Goal: Information Seeking & Learning: Learn about a topic

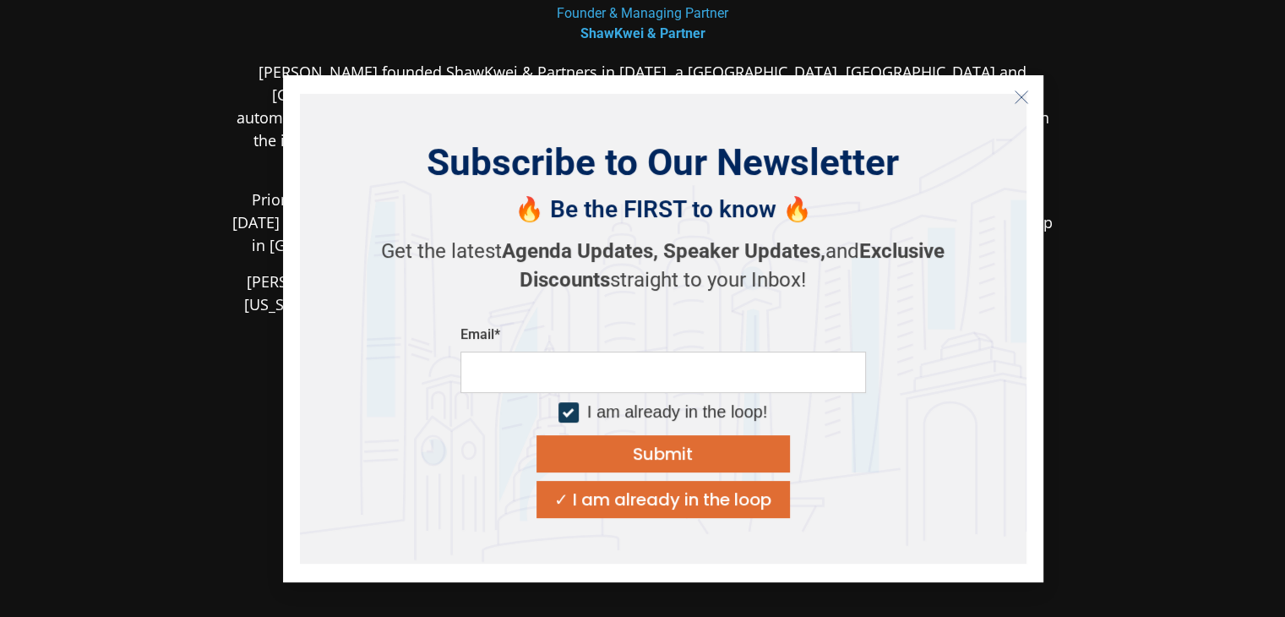
scroll to position [106, 0]
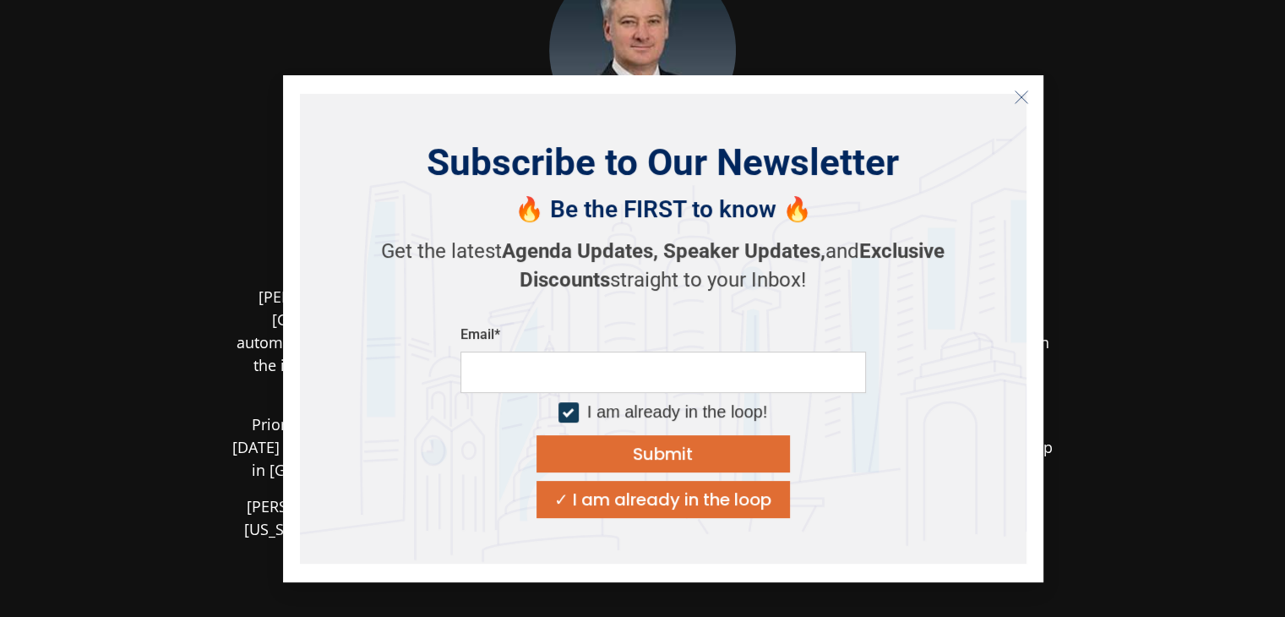
click at [1024, 99] on icon "Close" at bounding box center [1021, 97] width 15 height 15
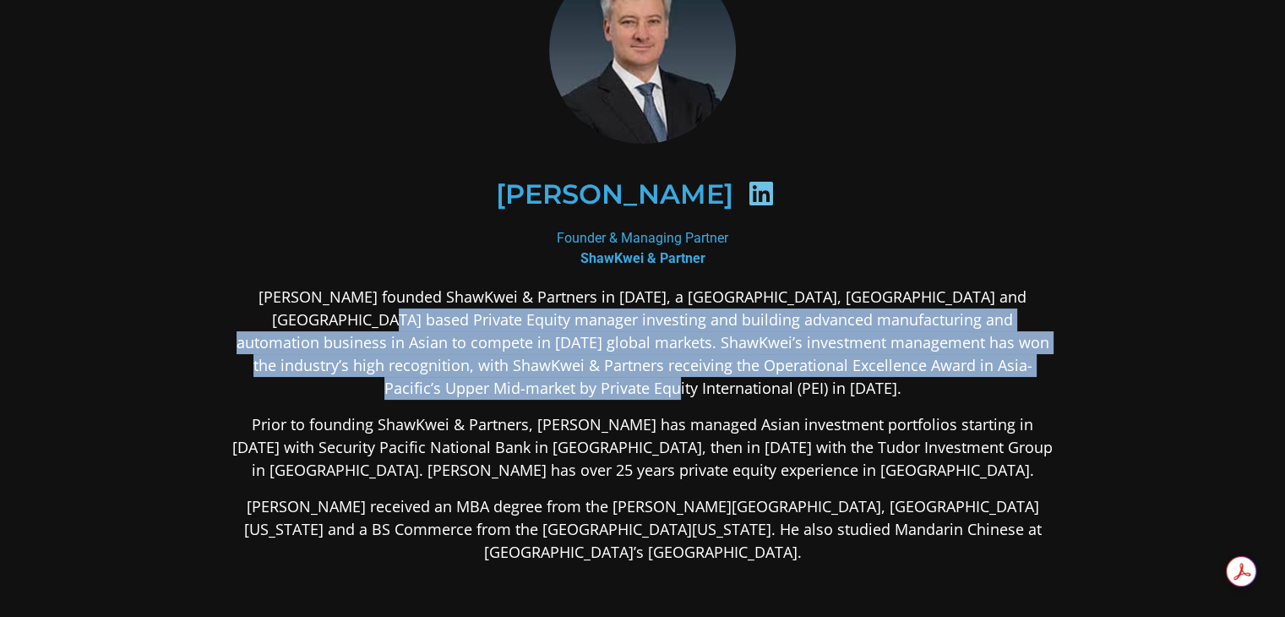
drag, startPoint x: 308, startPoint y: 312, endPoint x: 901, endPoint y: 388, distance: 598.1
click at [901, 388] on p "[PERSON_NAME] founded ShawKwei & Partners in [DATE], a [GEOGRAPHIC_DATA], [GEOG…" at bounding box center [642, 343] width 821 height 114
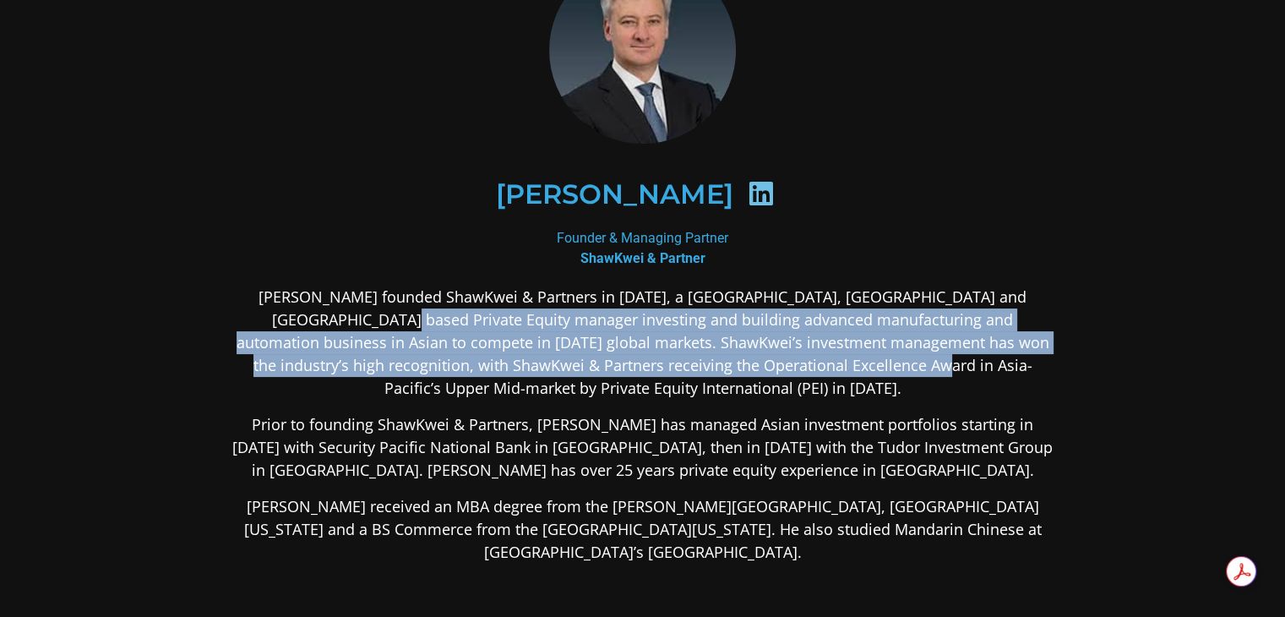
drag, startPoint x: 331, startPoint y: 319, endPoint x: 838, endPoint y: 374, distance: 510.1
click at [838, 374] on p "[PERSON_NAME] founded ShawKwei & Partners in [DATE], a [GEOGRAPHIC_DATA], [GEOG…" at bounding box center [642, 343] width 821 height 114
click at [805, 363] on p "[PERSON_NAME] founded ShawKwei & Partners in [DATE], a [GEOGRAPHIC_DATA], [GEOG…" at bounding box center [642, 343] width 821 height 114
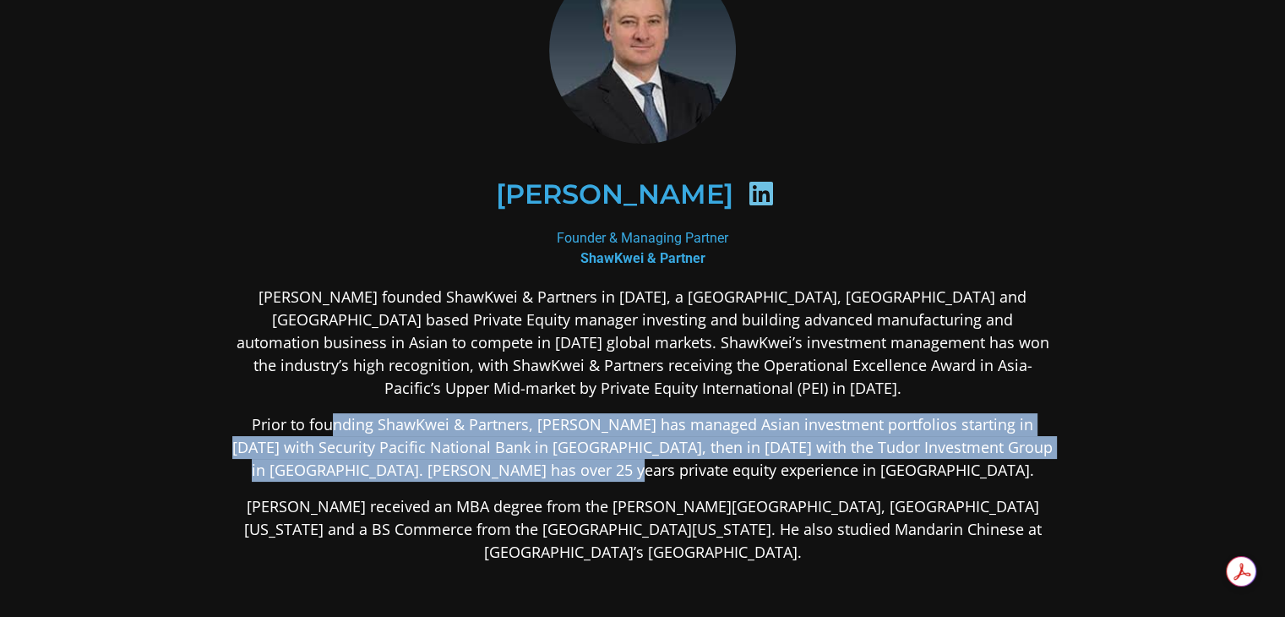
drag, startPoint x: 314, startPoint y: 420, endPoint x: 858, endPoint y: 472, distance: 546.7
click at [858, 472] on p "Prior to founding ShawKwei & Partners, [PERSON_NAME] has managed Asian investme…" at bounding box center [642, 447] width 821 height 68
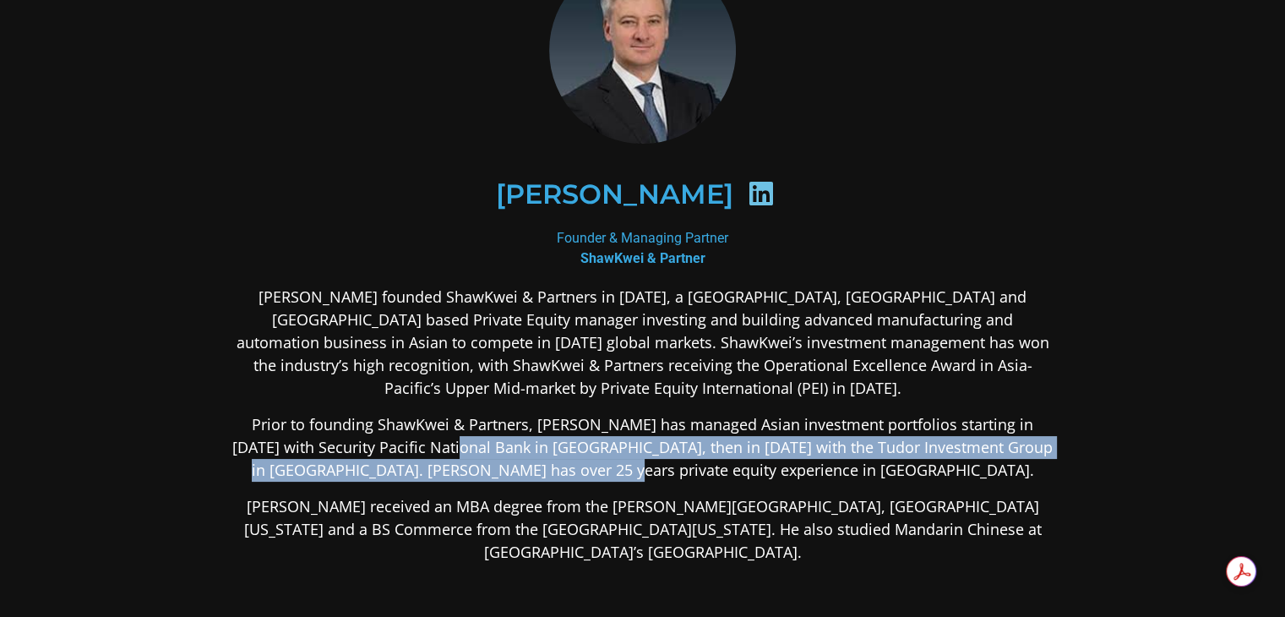
drag, startPoint x: 400, startPoint y: 437, endPoint x: 848, endPoint y: 459, distance: 449.3
click at [848, 459] on p "Prior to founding ShawKwei & Partners, [PERSON_NAME] has managed Asian investme…" at bounding box center [642, 447] width 821 height 68
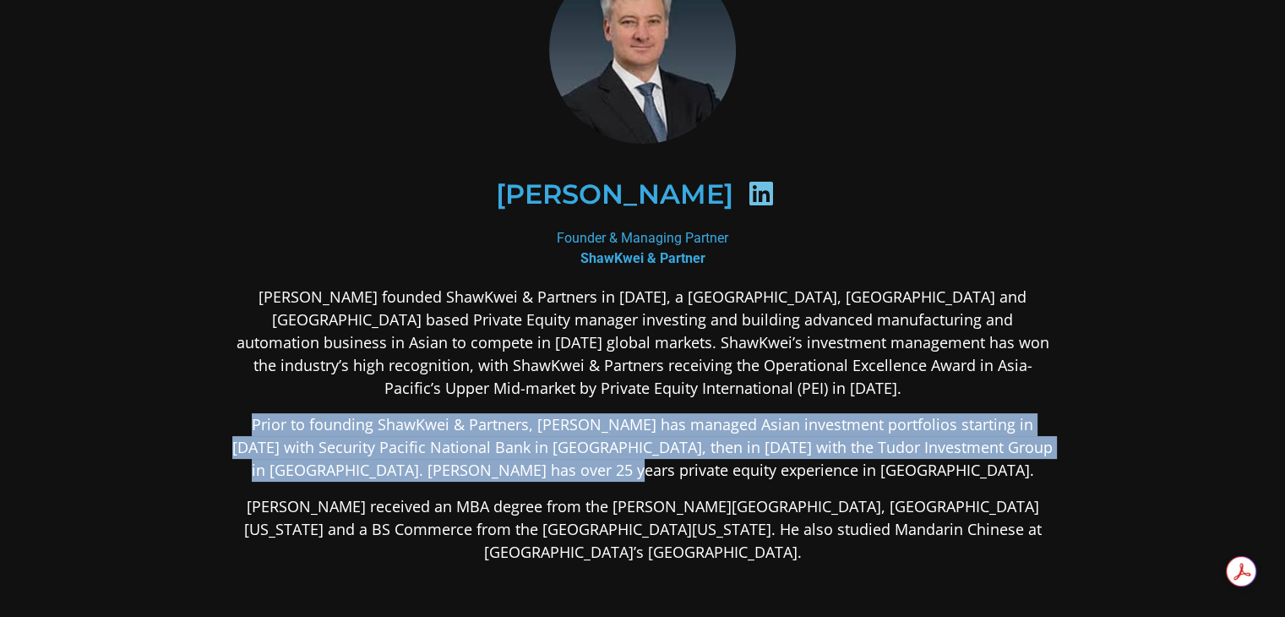
drag, startPoint x: 837, startPoint y: 465, endPoint x: 226, endPoint y: 418, distance: 613.6
click at [226, 418] on div "[PERSON_NAME] Founder & Managing Partner ShawKwei & Partner [PERSON_NAME] found…" at bounding box center [643, 393] width 913 height 965
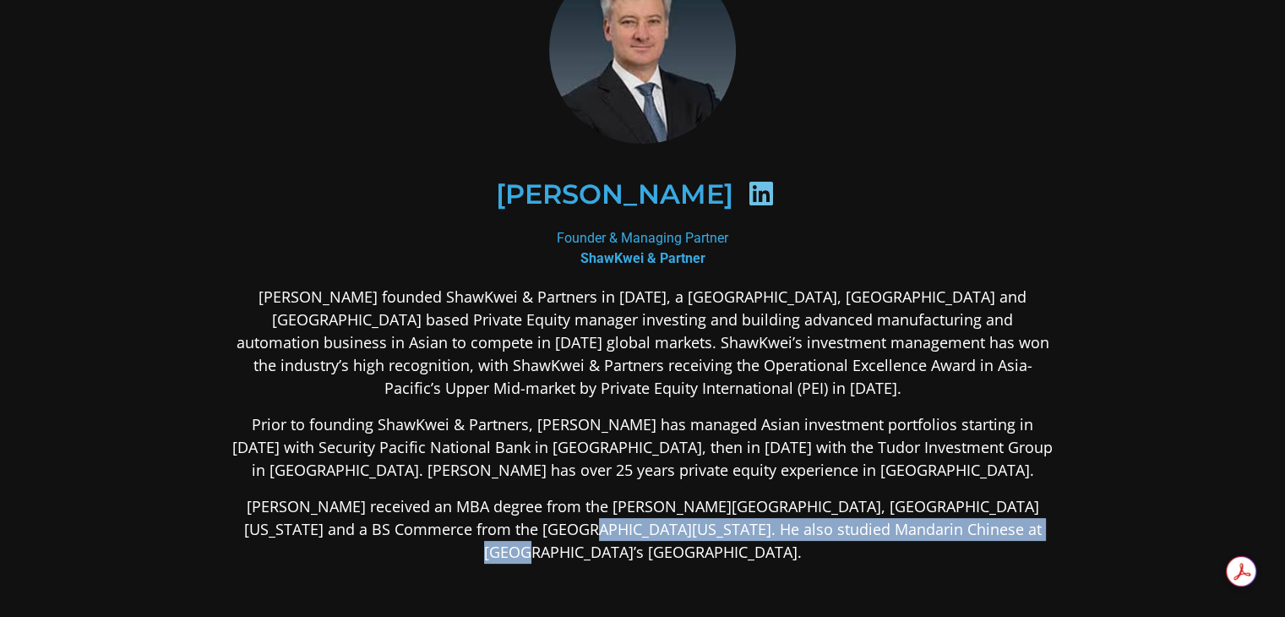
drag, startPoint x: 516, startPoint y: 517, endPoint x: 1008, endPoint y: 529, distance: 492.0
click at [1008, 529] on p "[PERSON_NAME] received an MBA degree from the [PERSON_NAME][GEOGRAPHIC_DATA], […" at bounding box center [642, 529] width 821 height 68
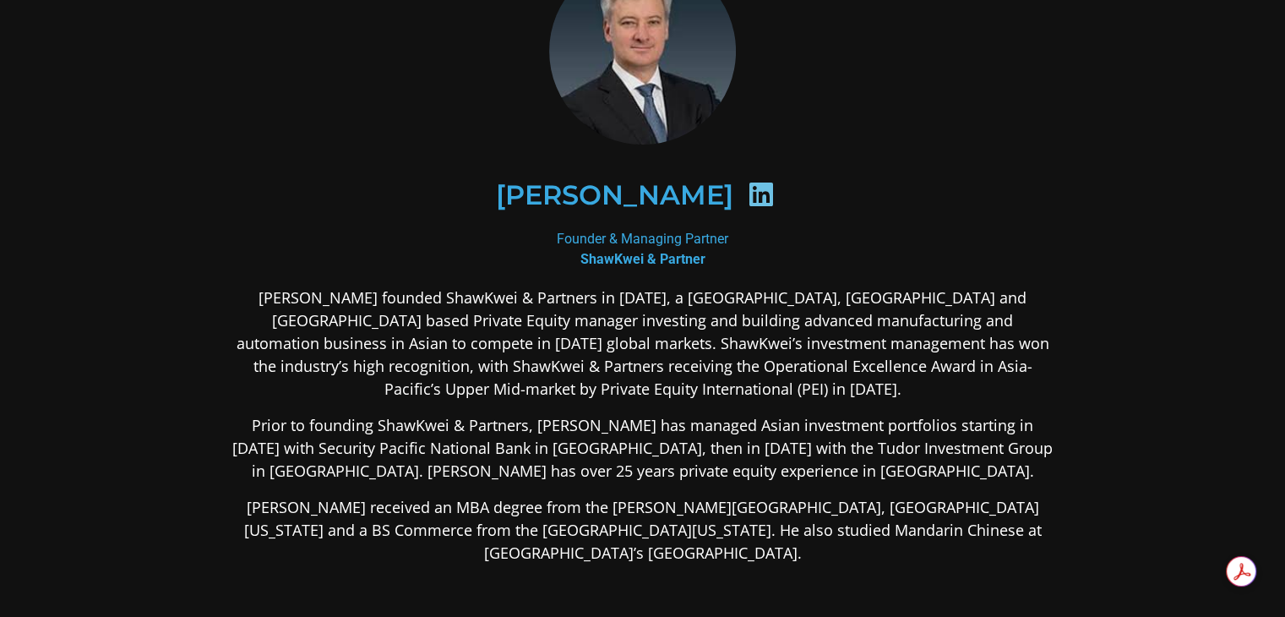
scroll to position [0, 0]
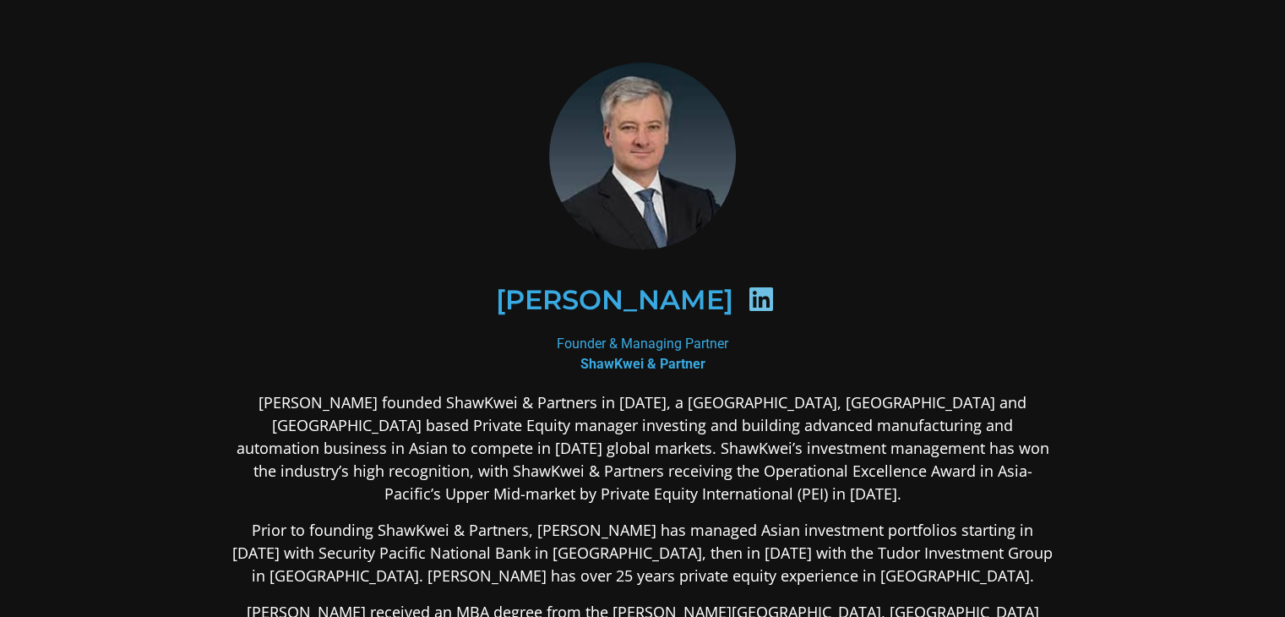
click at [638, 153] on img at bounding box center [642, 156] width 187 height 187
